Goal: Task Accomplishment & Management: Manage account settings

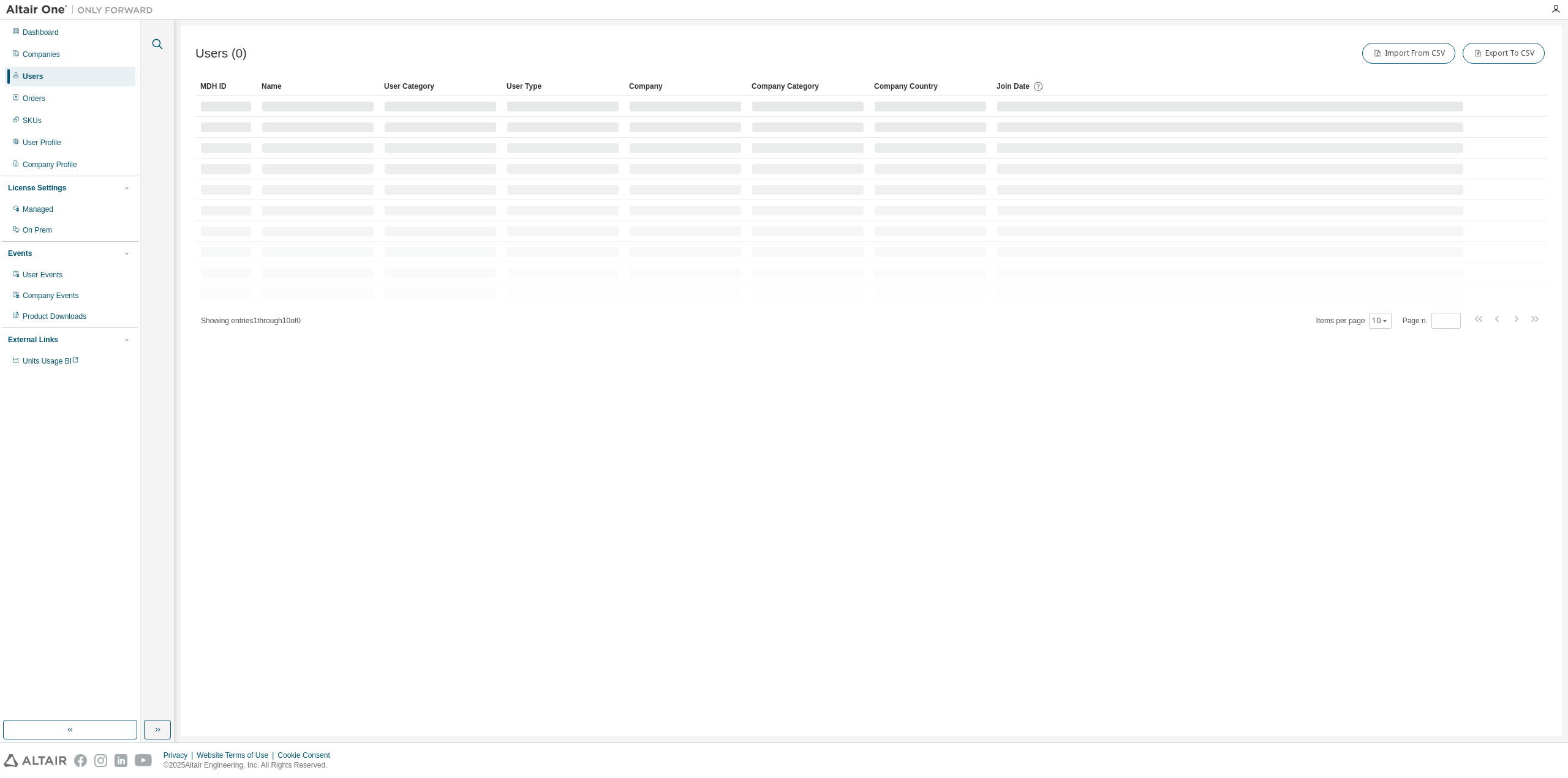
click at [159, 42] on icon "button" at bounding box center [157, 44] width 15 height 15
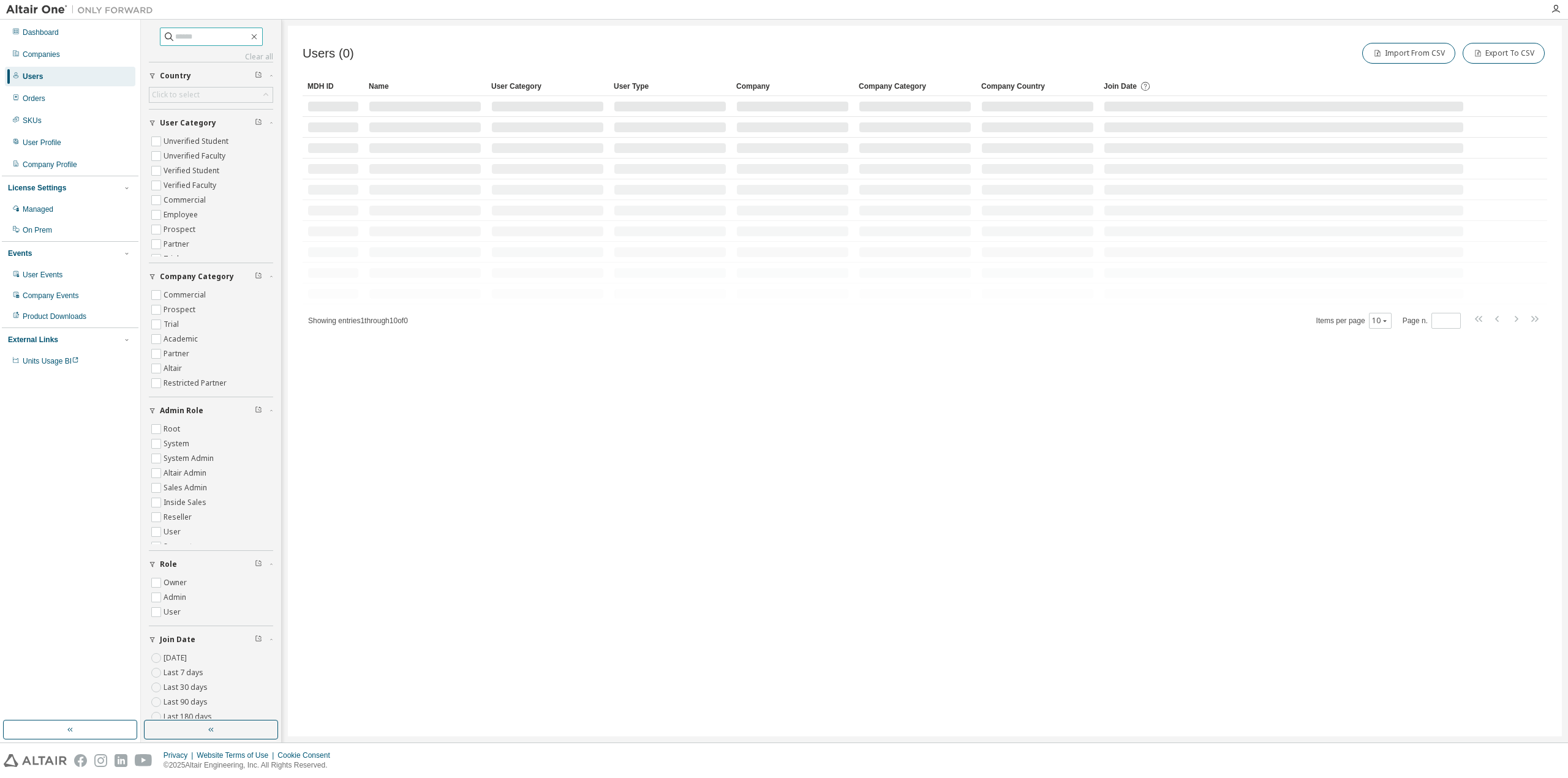
click at [196, 34] on input "text" at bounding box center [212, 37] width 74 height 12
paste input "**********"
type input "**********"
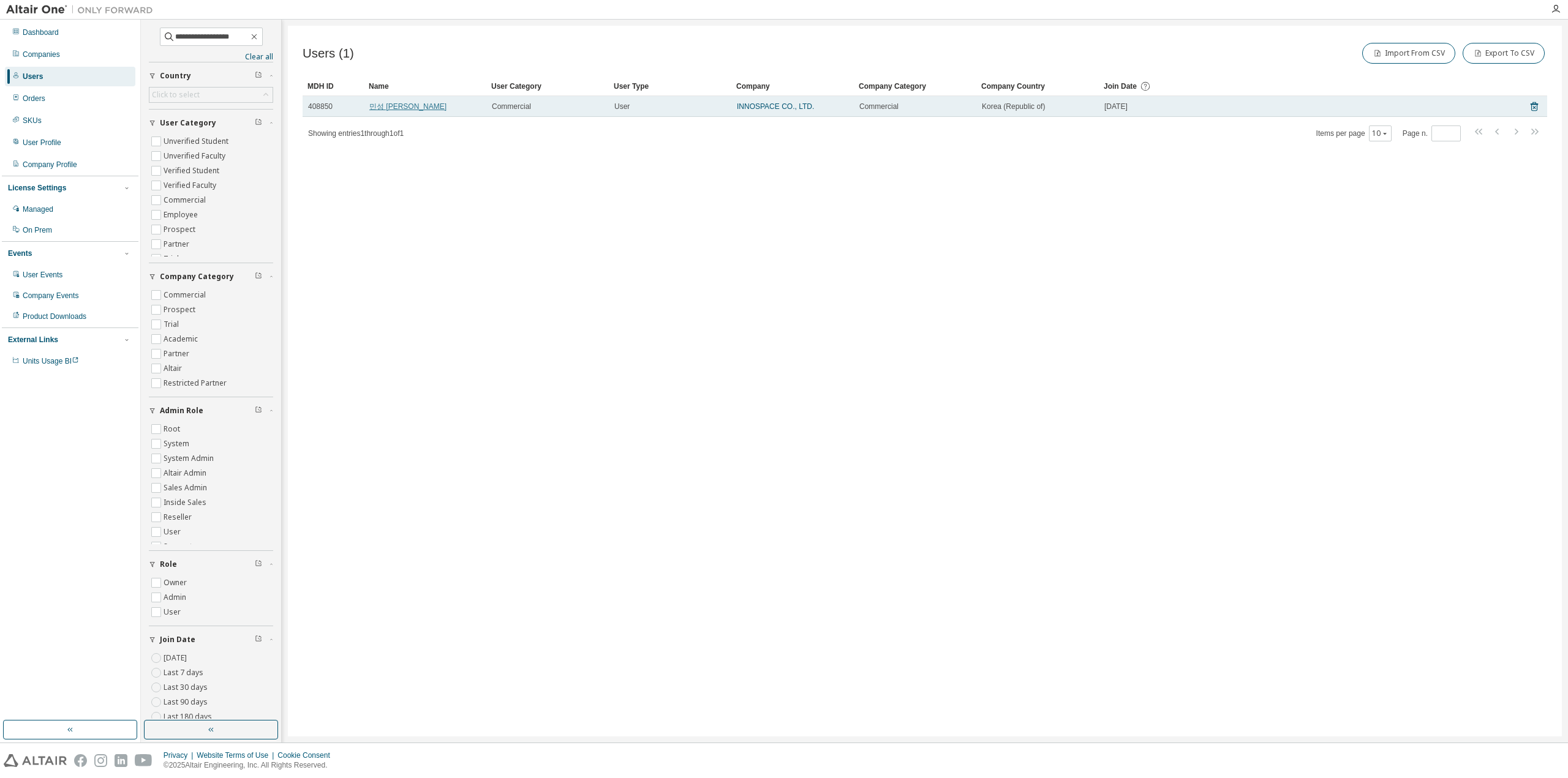
drag, startPoint x: 386, startPoint y: 111, endPoint x: 387, endPoint y: 103, distance: 8.1
click at [385, 111] on td "민성 [PERSON_NAME]" at bounding box center [425, 107] width 122 height 21
click at [387, 103] on link "민성 [PERSON_NAME]" at bounding box center [408, 106] width 77 height 9
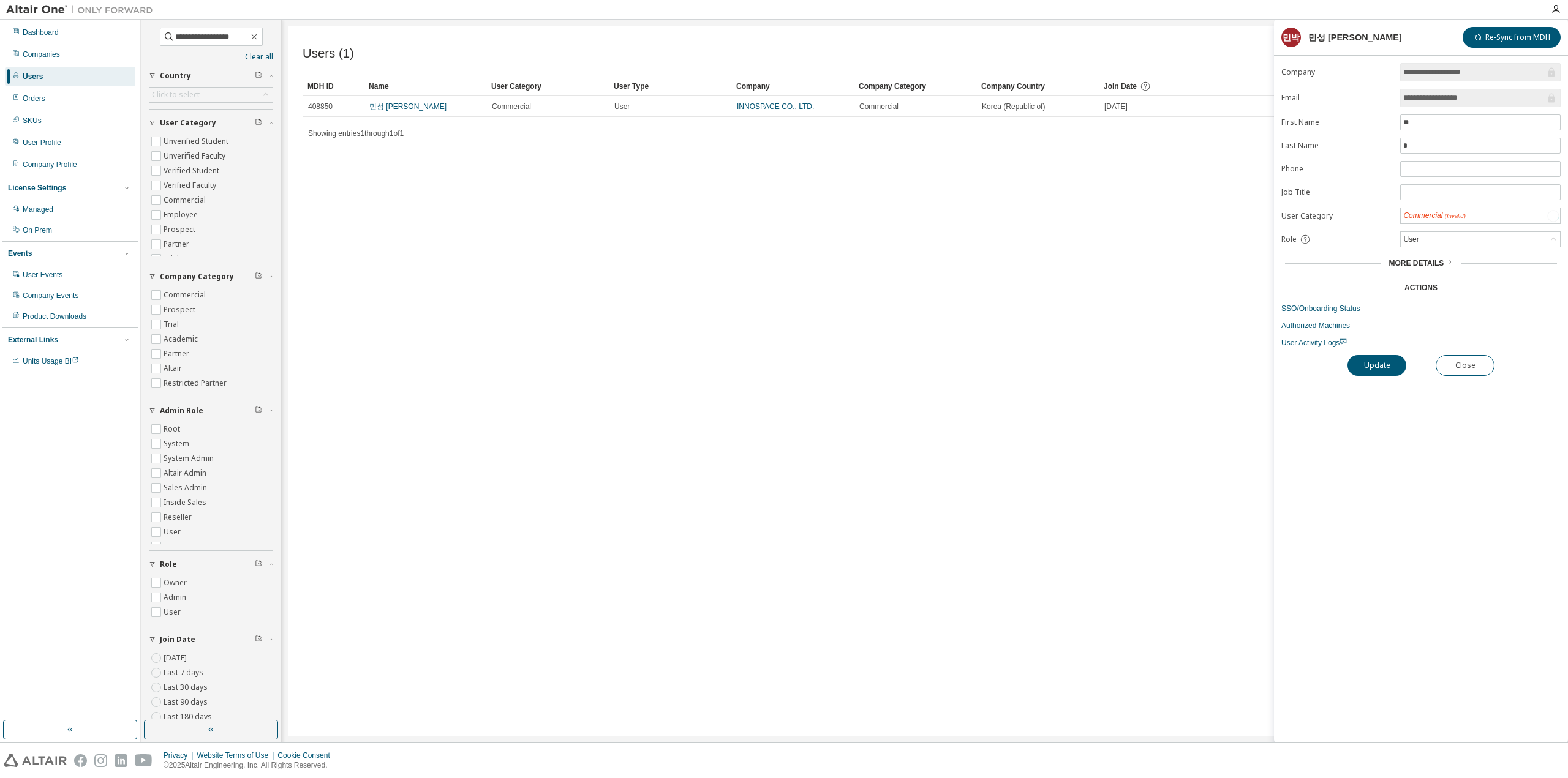
click at [1108, 263] on div "Users (1) Import From CSV Export To CSV Clear Load Save Save As Field Operator …" at bounding box center [925, 381] width 1274 height 711
click at [1336, 306] on link "SSO/Onboarding Status" at bounding box center [1421, 308] width 280 height 10
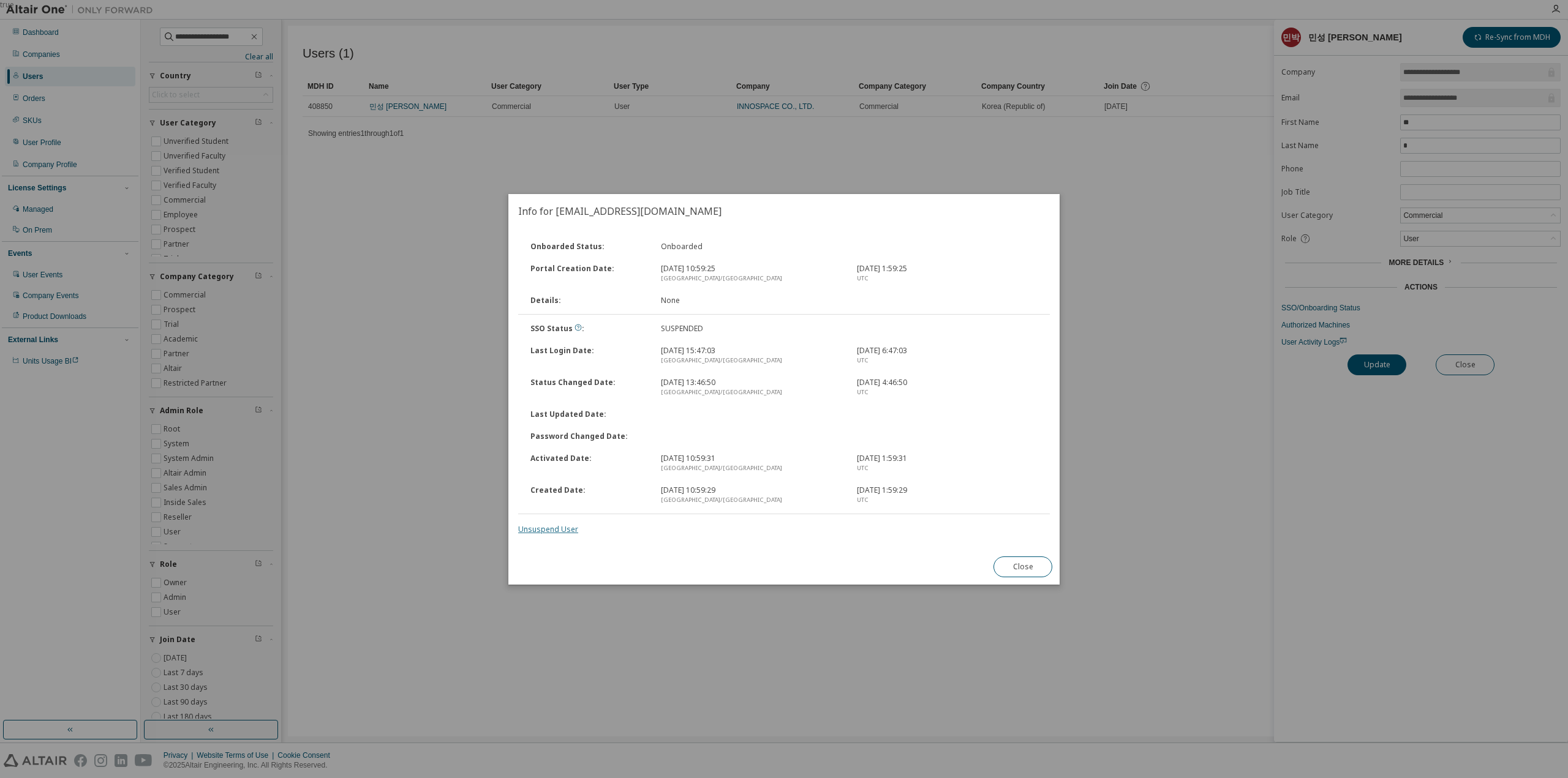
click at [555, 530] on link "Unsuspend User" at bounding box center [548, 529] width 60 height 10
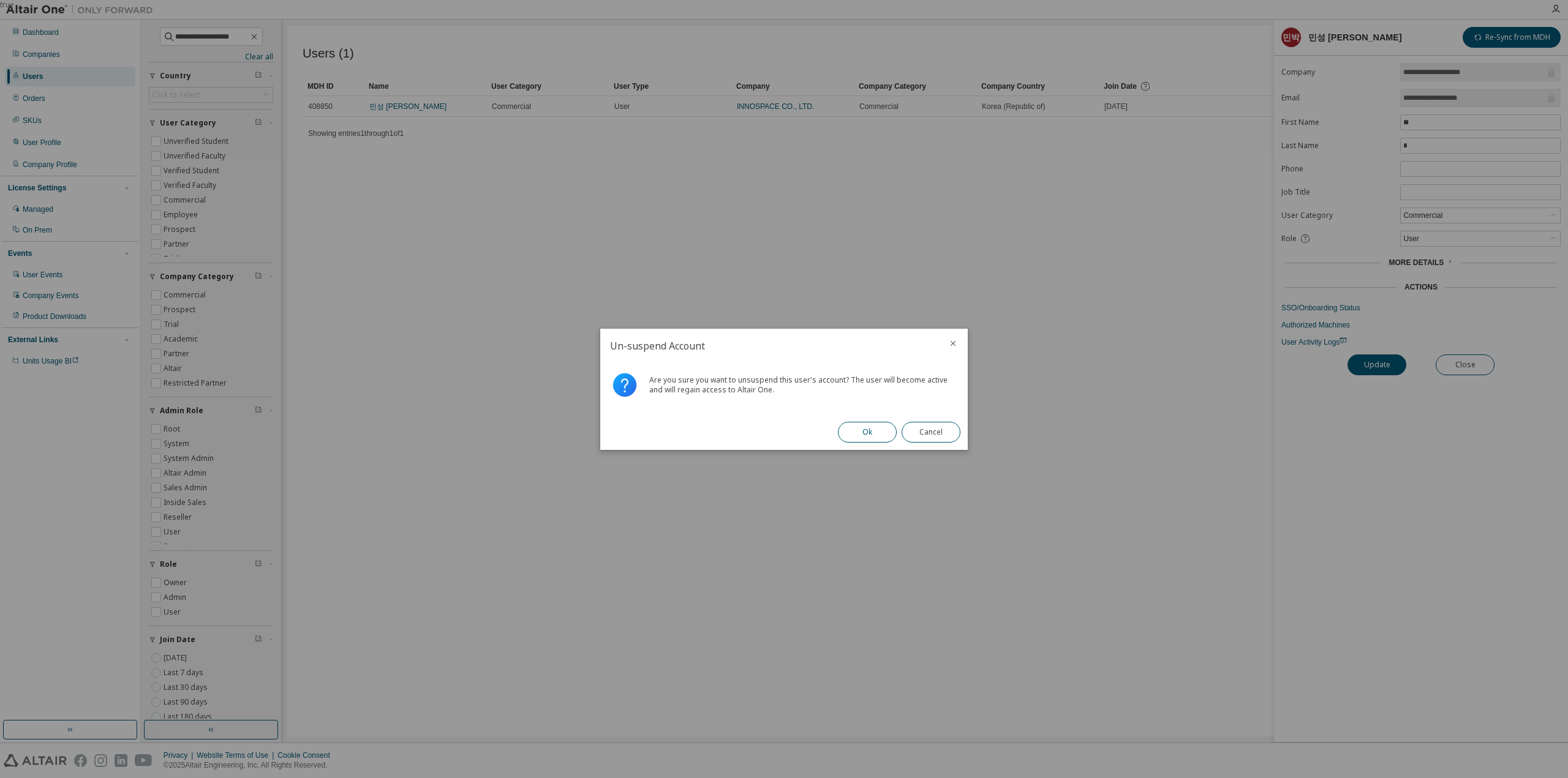
click at [858, 433] on button "Ok" at bounding box center [868, 432] width 59 height 21
click at [920, 432] on button "Close" at bounding box center [931, 432] width 59 height 21
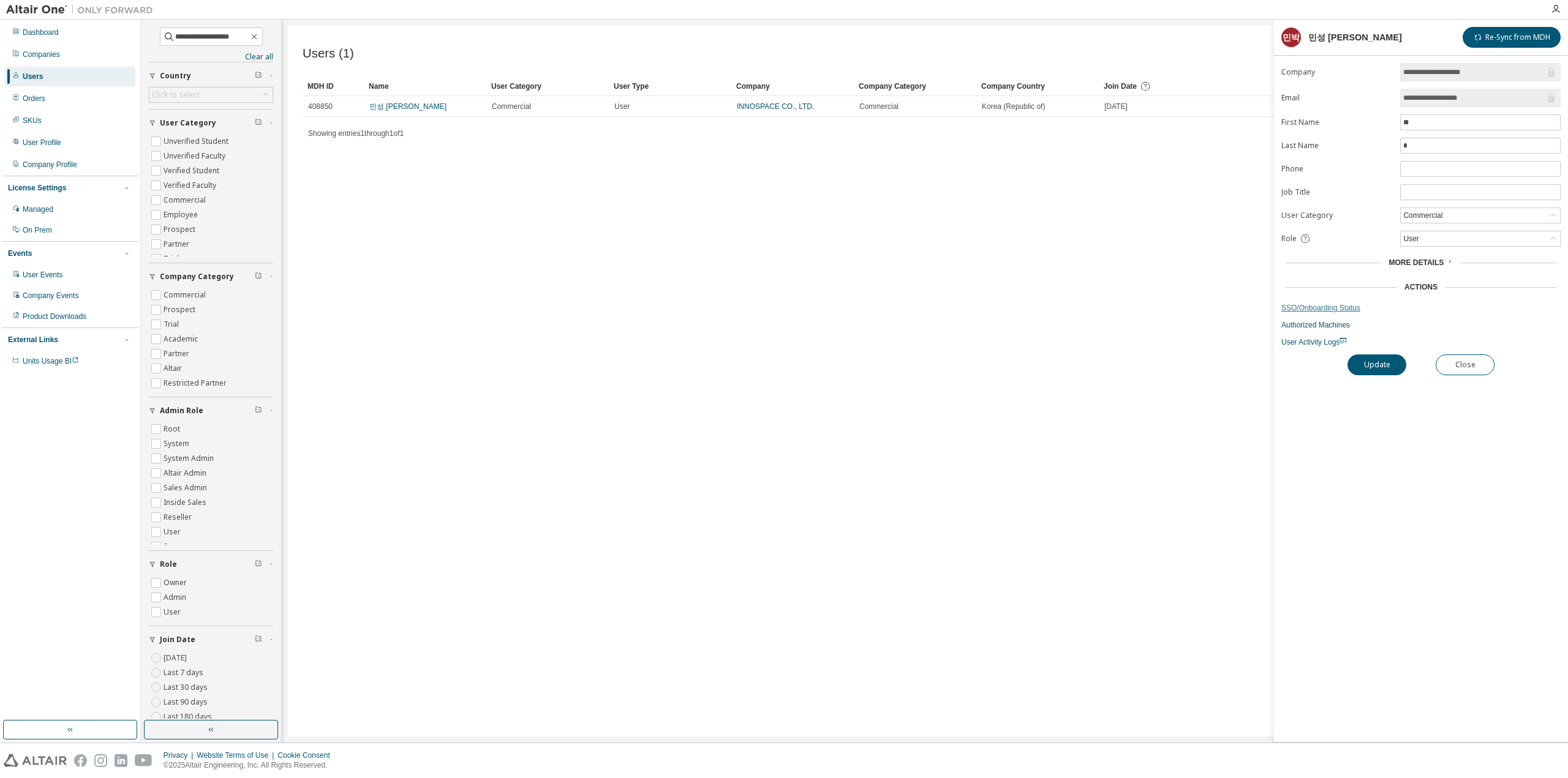
click at [1307, 305] on link "SSO/Onboarding Status" at bounding box center [1421, 308] width 280 height 10
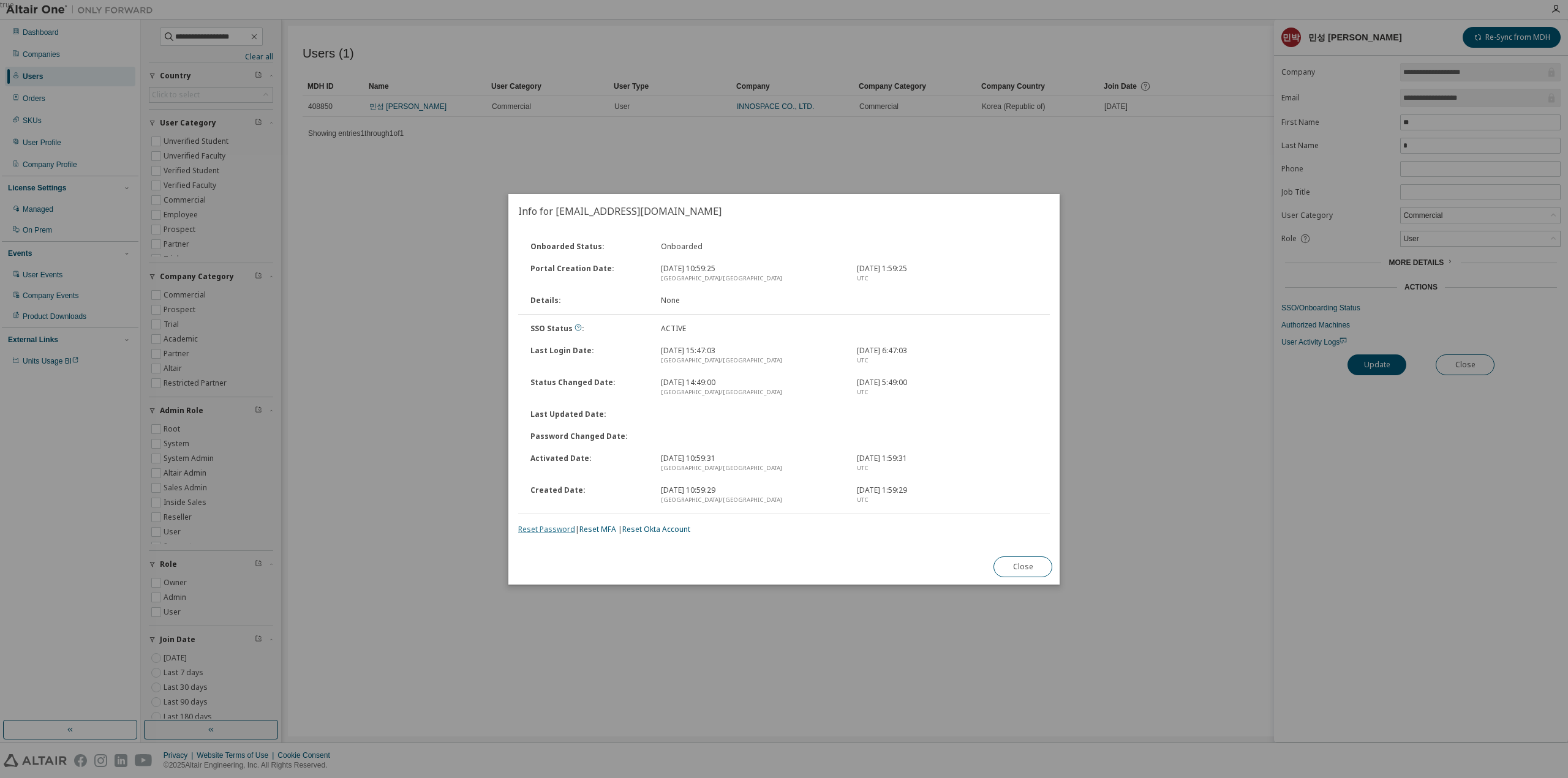
click at [549, 530] on link "Reset Password" at bounding box center [546, 529] width 57 height 10
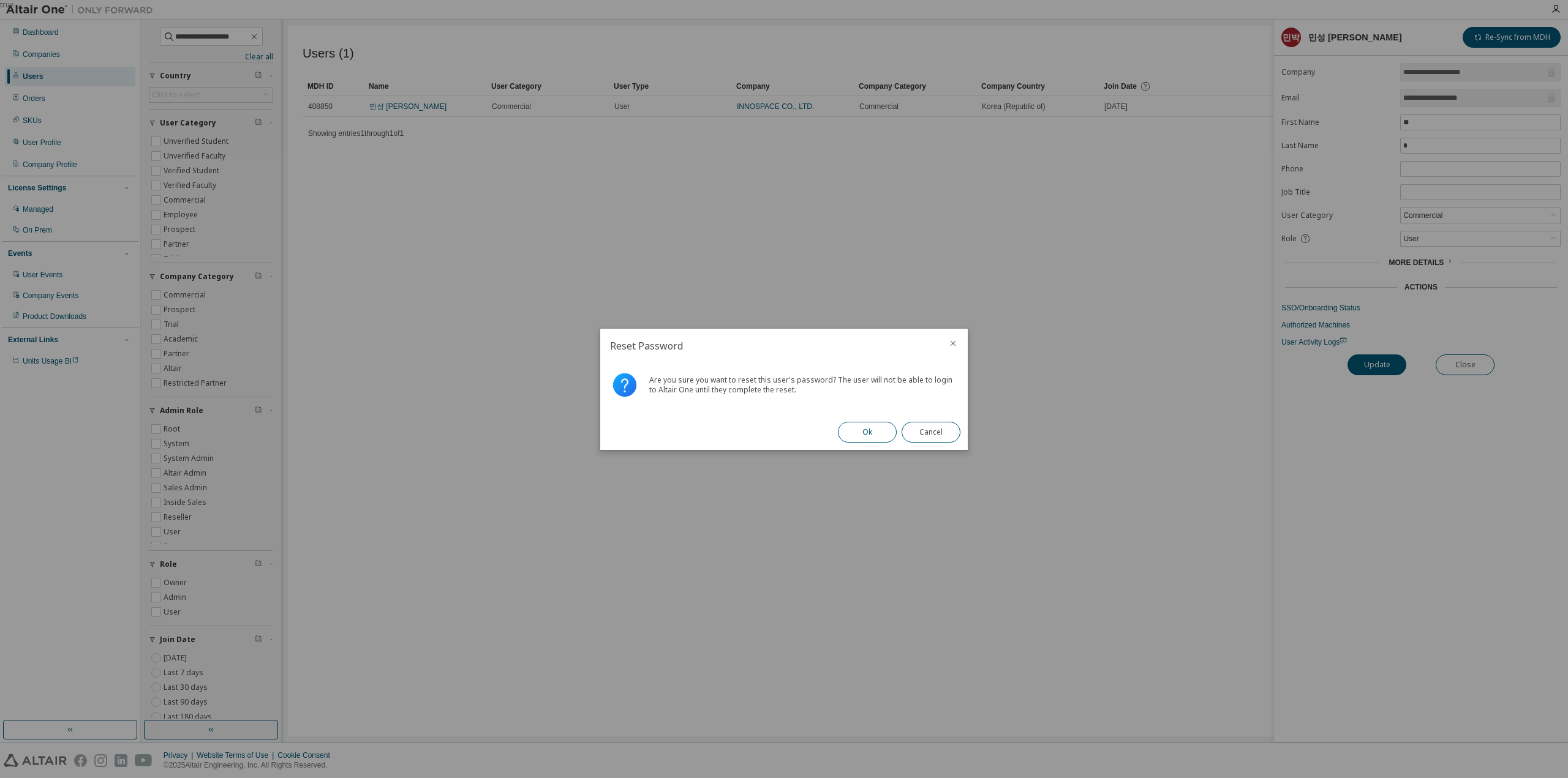
click at [855, 433] on button "Ok" at bounding box center [868, 432] width 59 height 21
click at [917, 435] on button "Close" at bounding box center [931, 432] width 59 height 21
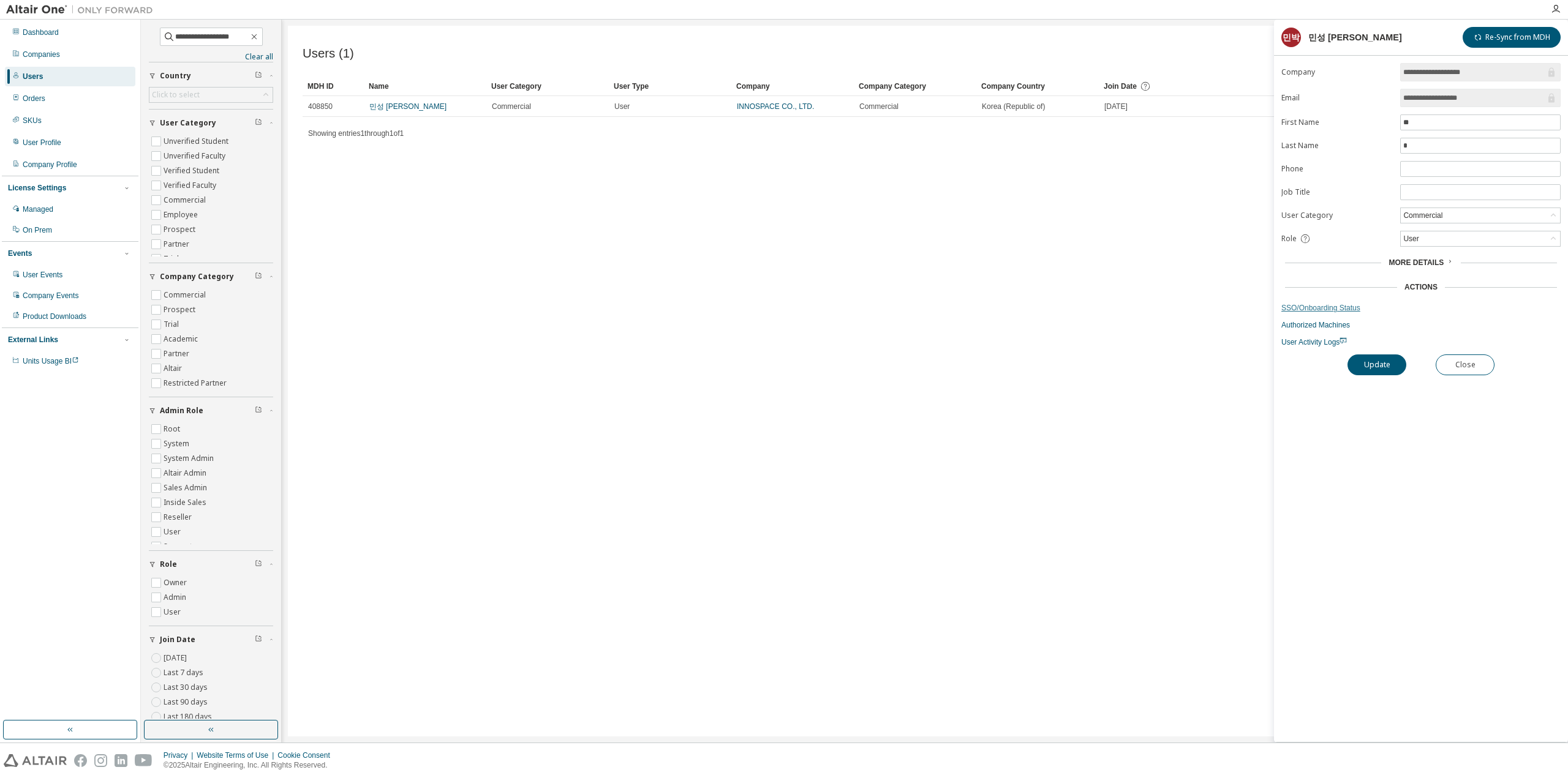
click at [1307, 303] on link "SSO/Onboarding Status" at bounding box center [1421, 308] width 280 height 10
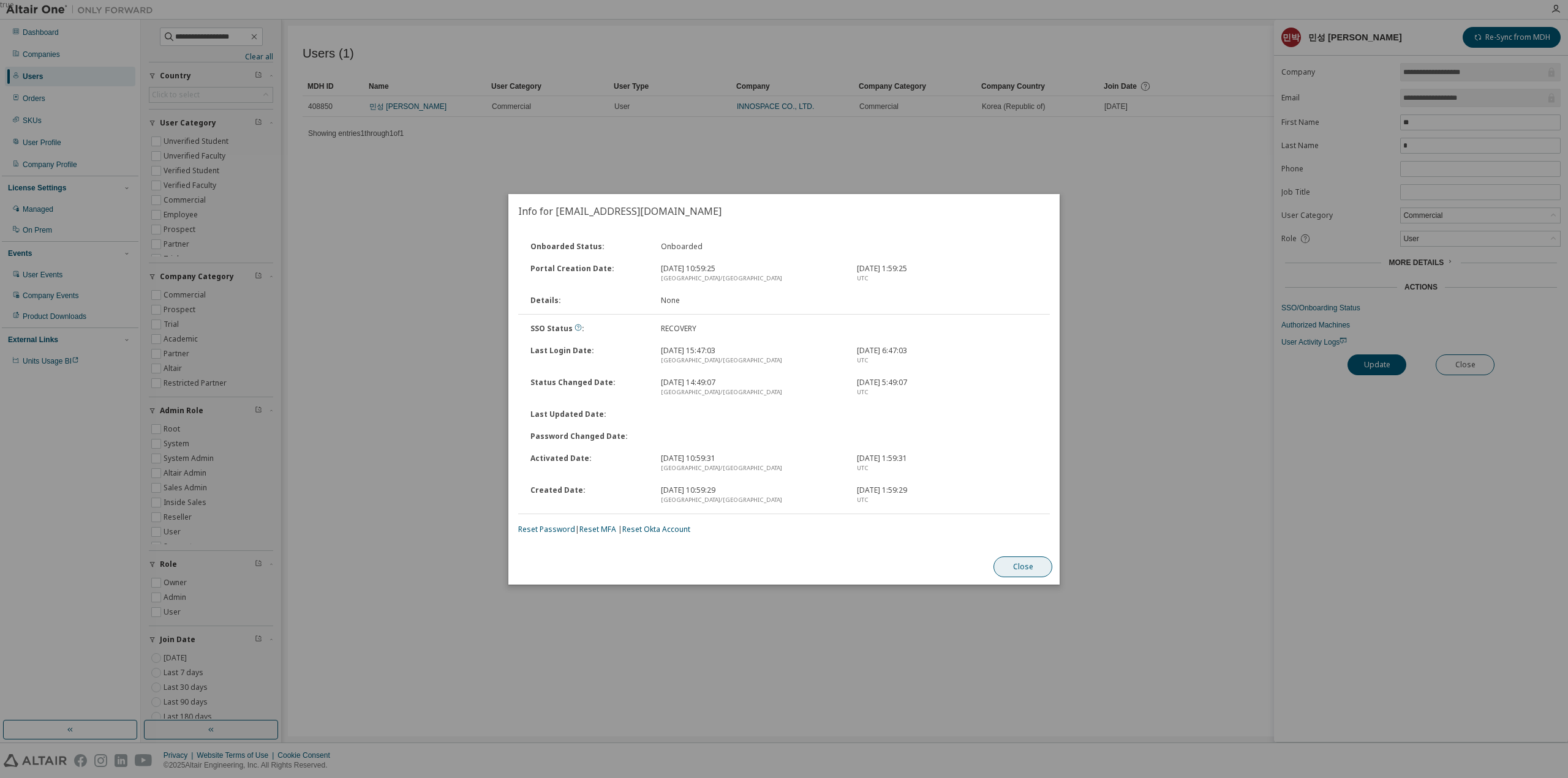
click at [1021, 564] on button "Close" at bounding box center [1023, 567] width 59 height 21
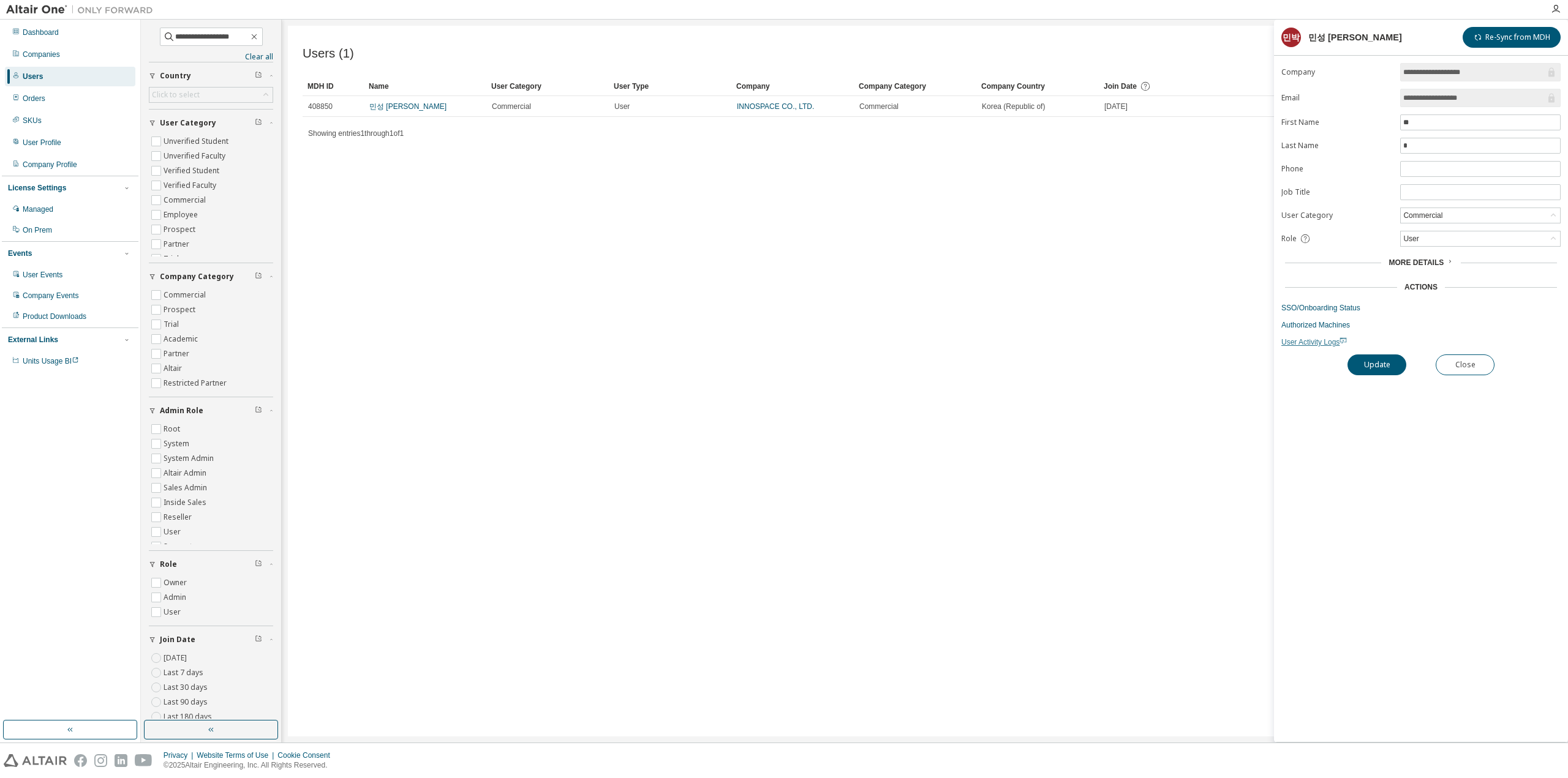
click at [1306, 341] on span "User Activity Logs" at bounding box center [1314, 342] width 66 height 9
